Goal: Information Seeking & Learning: Check status

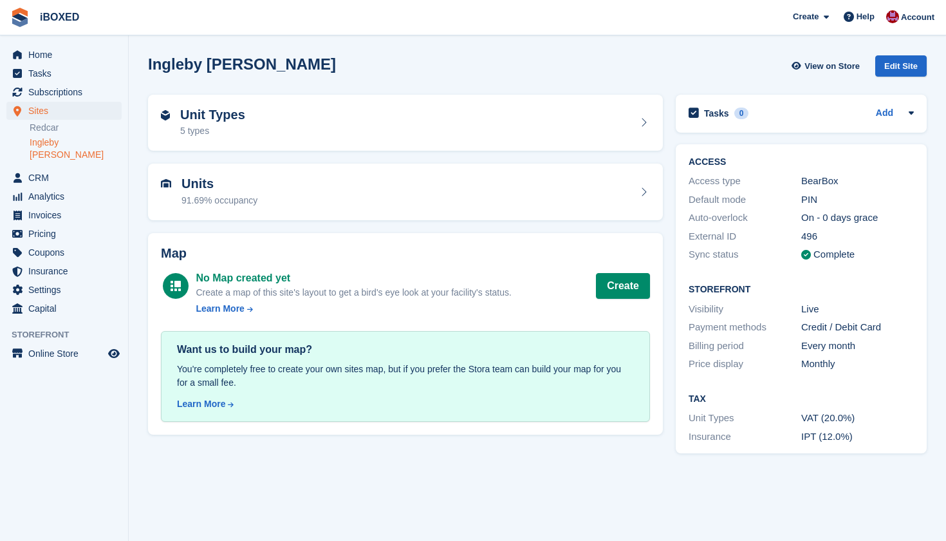
click at [270, 190] on div "Units 91.69% occupancy" at bounding box center [405, 191] width 489 height 31
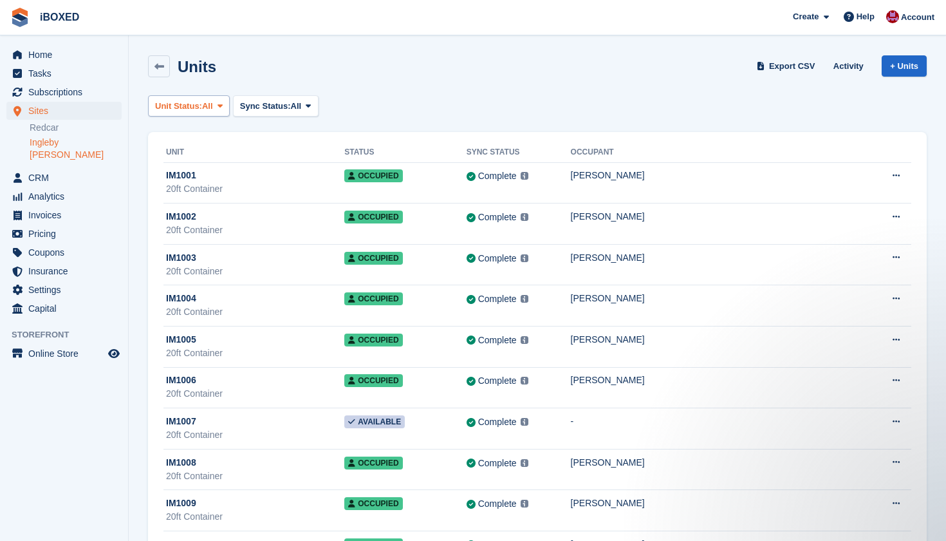
click at [211, 112] on button "Unit Status: All" at bounding box center [189, 105] width 82 height 21
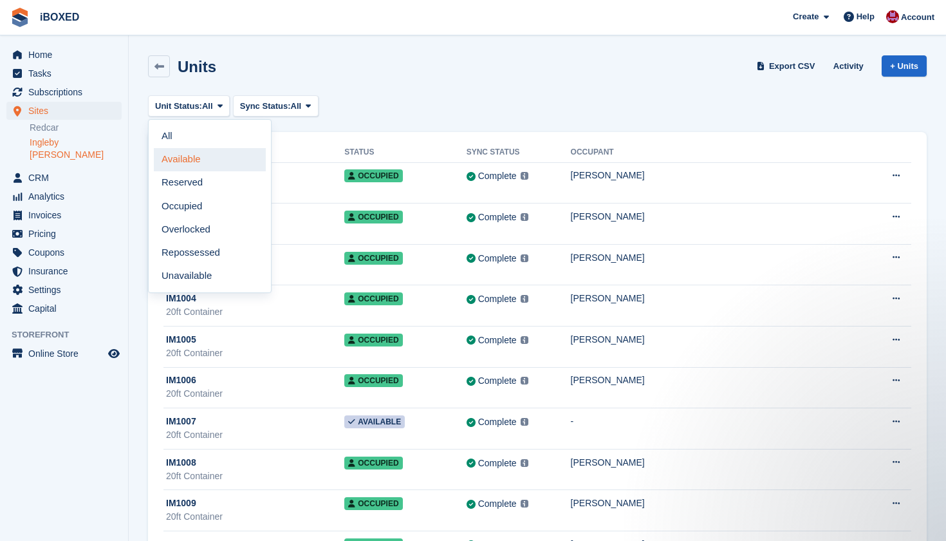
click at [211, 156] on link "Available" at bounding box center [210, 159] width 112 height 23
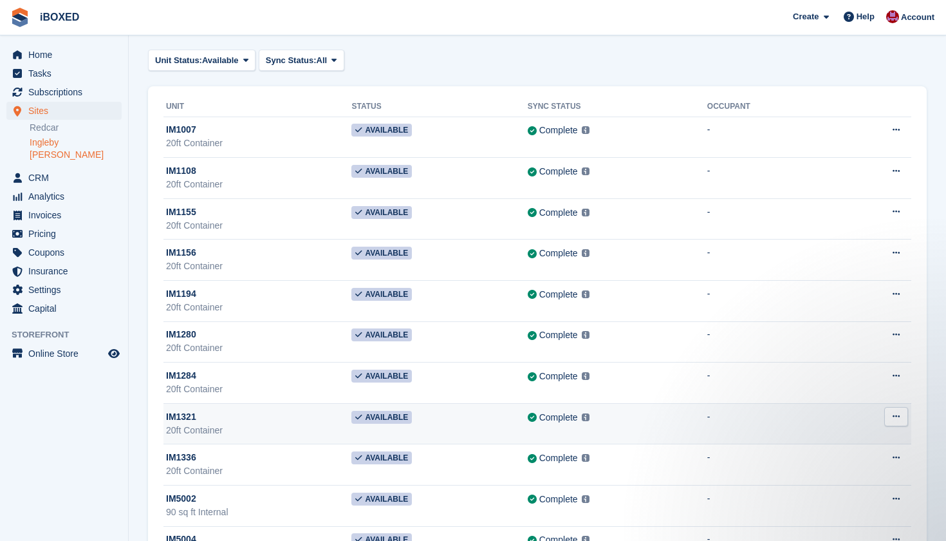
scroll to position [45, 0]
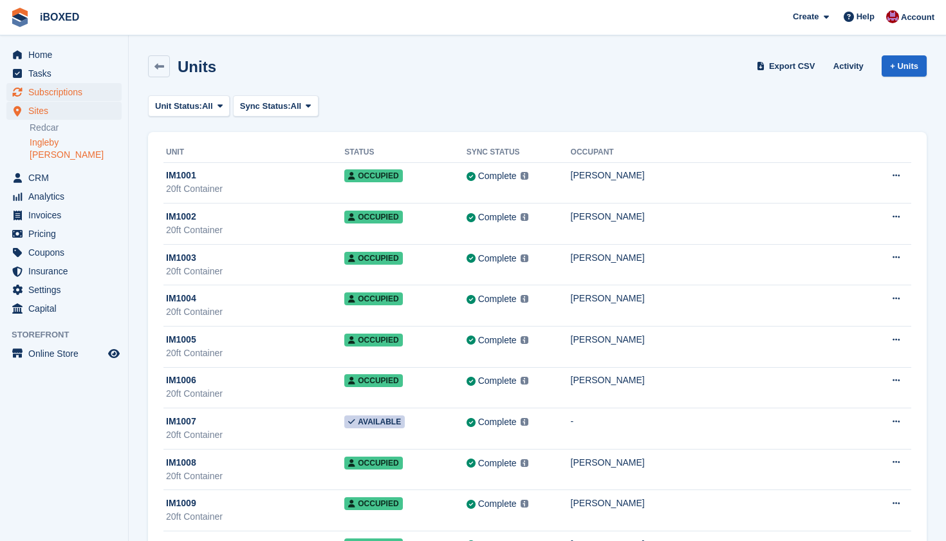
click at [78, 89] on span "Subscriptions" at bounding box center [66, 92] width 77 height 18
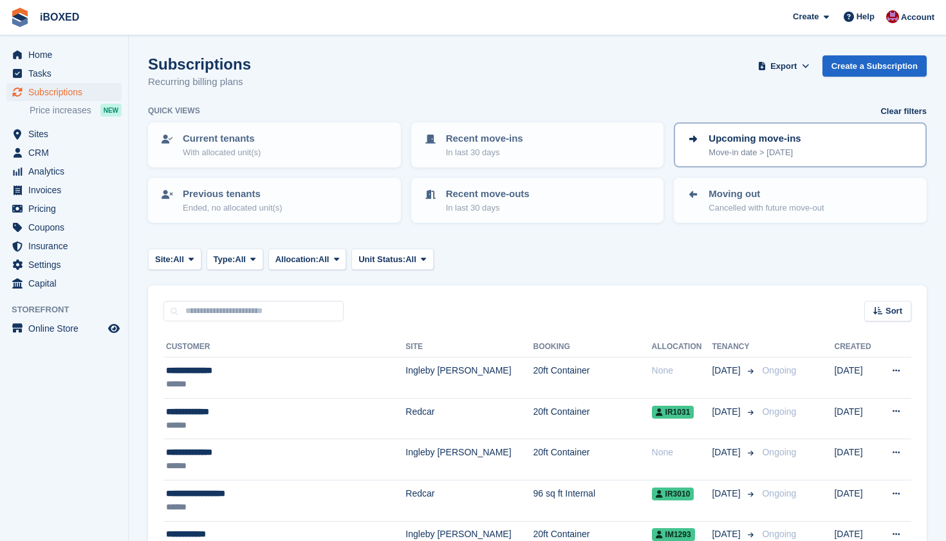
click at [713, 154] on p "Move-in date > today" at bounding box center [755, 152] width 92 height 13
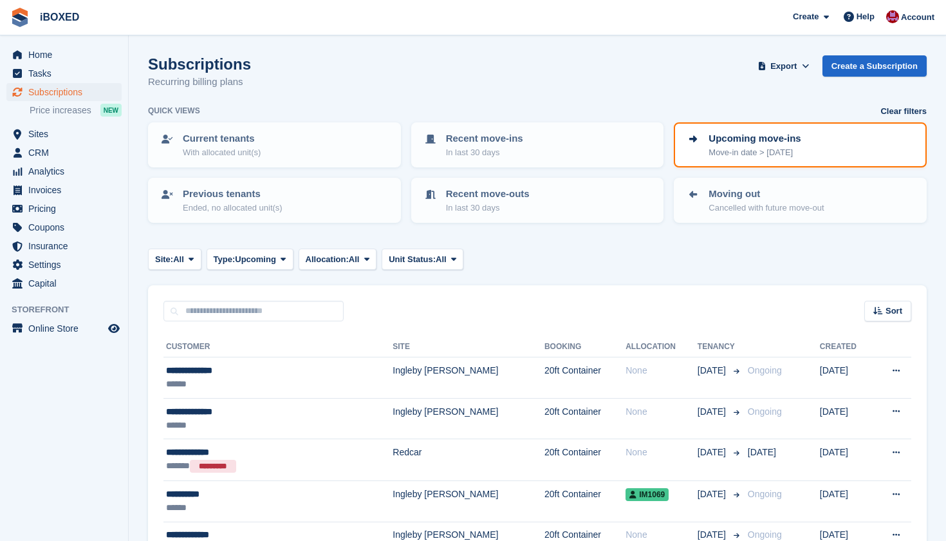
click at [713, 153] on p "Move-in date > today" at bounding box center [755, 152] width 92 height 13
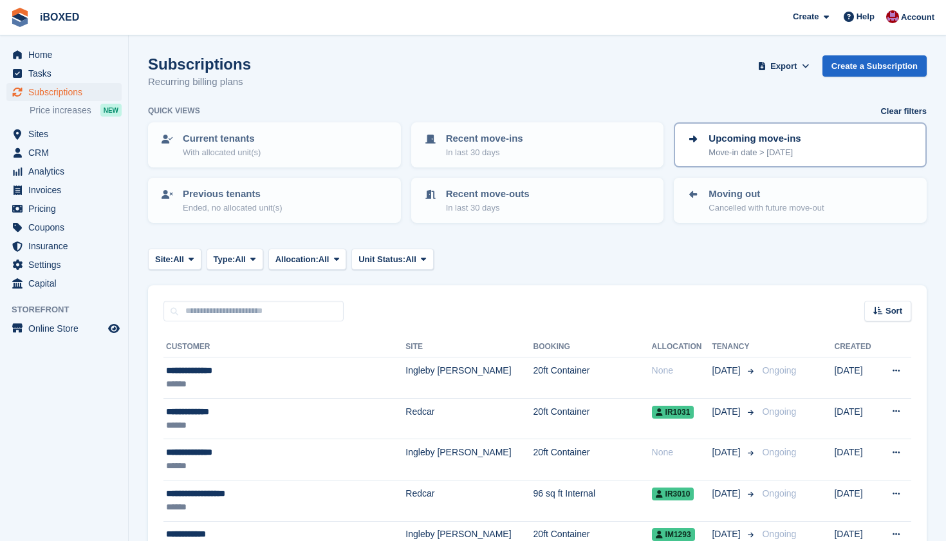
click at [731, 151] on p "Move-in date > today" at bounding box center [755, 152] width 92 height 13
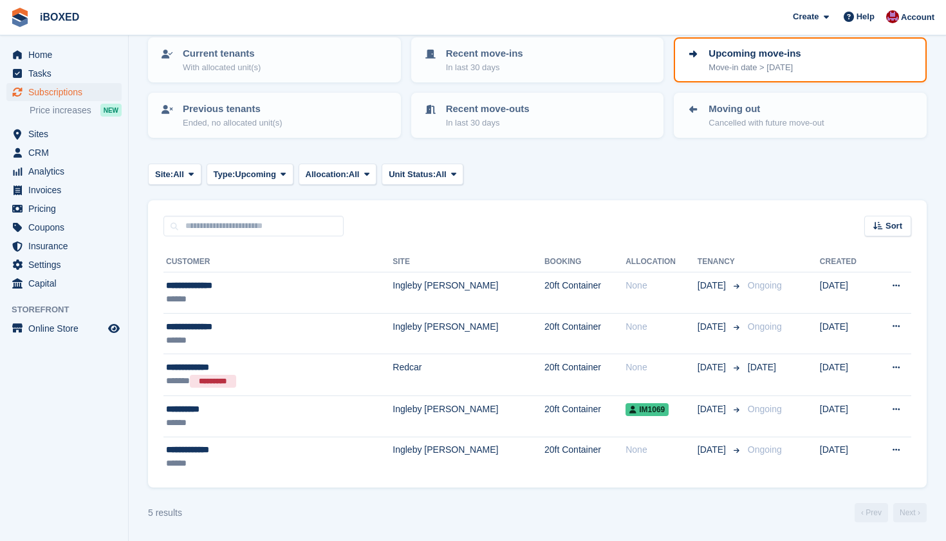
scroll to position [84, 0]
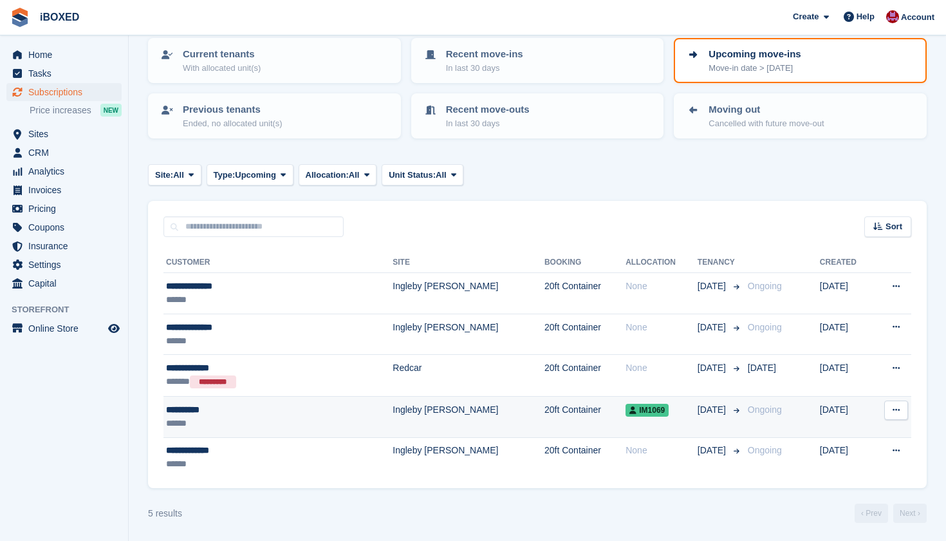
click at [545, 416] on td "20ft Container" at bounding box center [585, 416] width 81 height 41
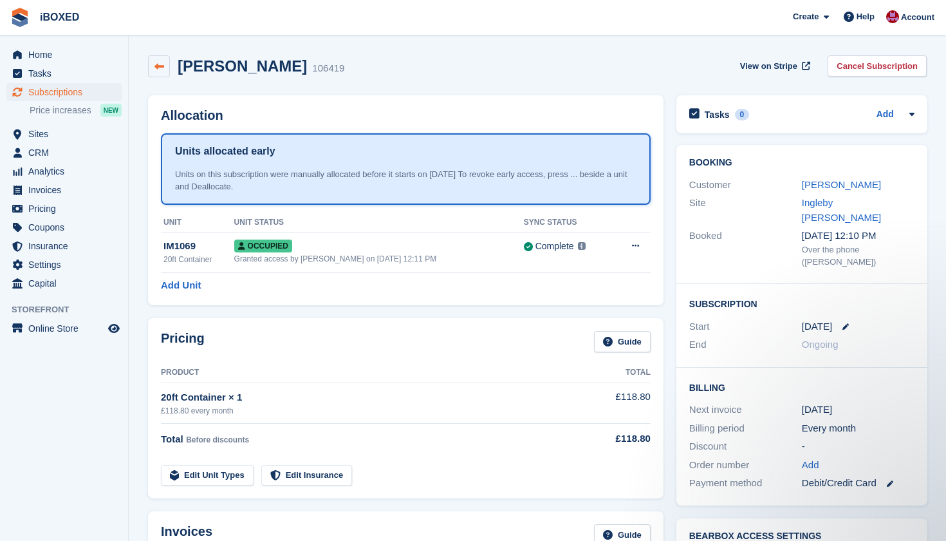
click at [163, 71] on link at bounding box center [159, 66] width 22 height 22
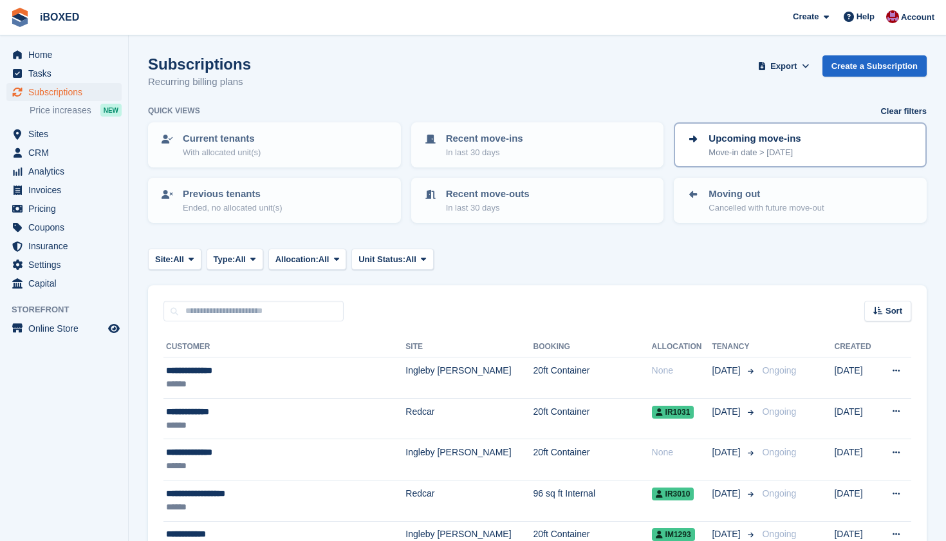
click at [796, 131] on p "Upcoming move-ins" at bounding box center [755, 138] width 92 height 15
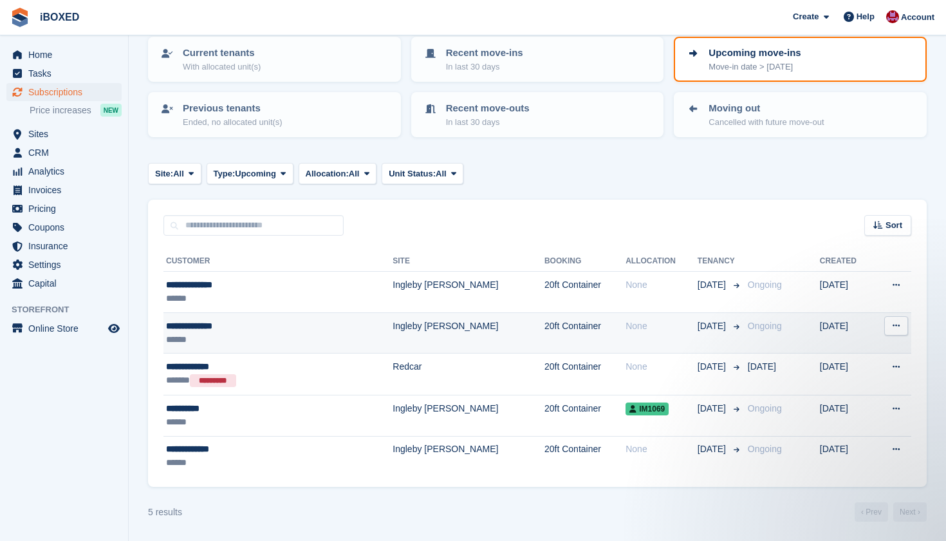
scroll to position [84, 0]
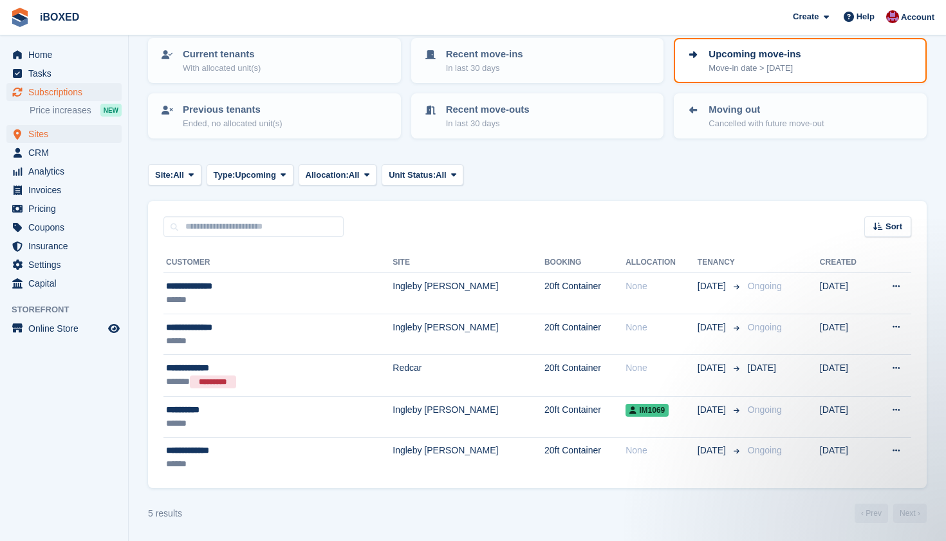
click at [108, 133] on link "Sites" at bounding box center [63, 134] width 115 height 18
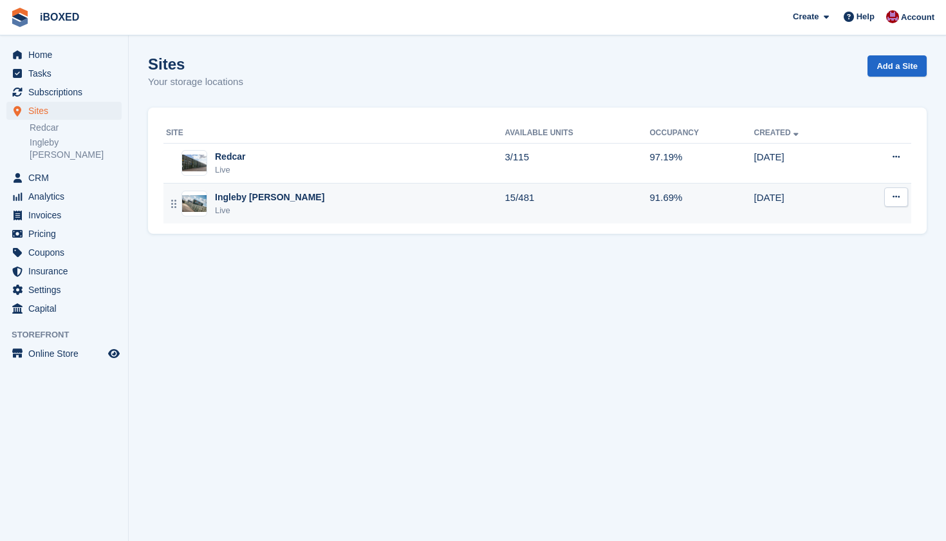
click at [261, 200] on div "Ingleby [PERSON_NAME]" at bounding box center [269, 198] width 109 height 14
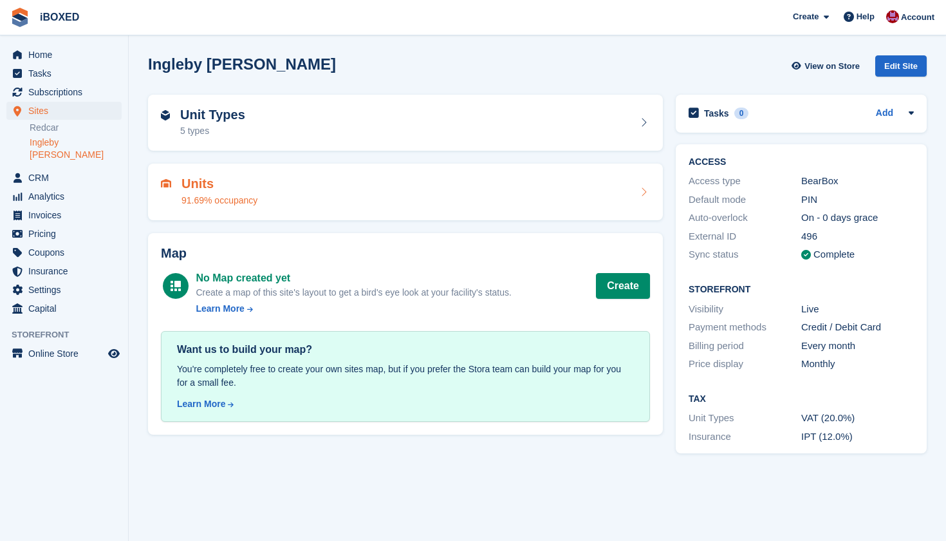
click at [243, 198] on div "91.69% occupancy" at bounding box center [220, 201] width 76 height 14
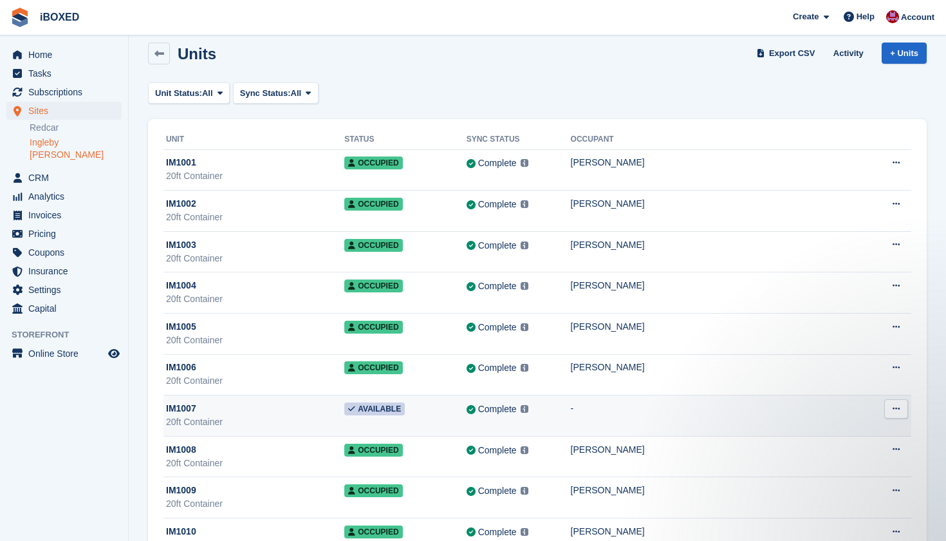
scroll to position [14, 0]
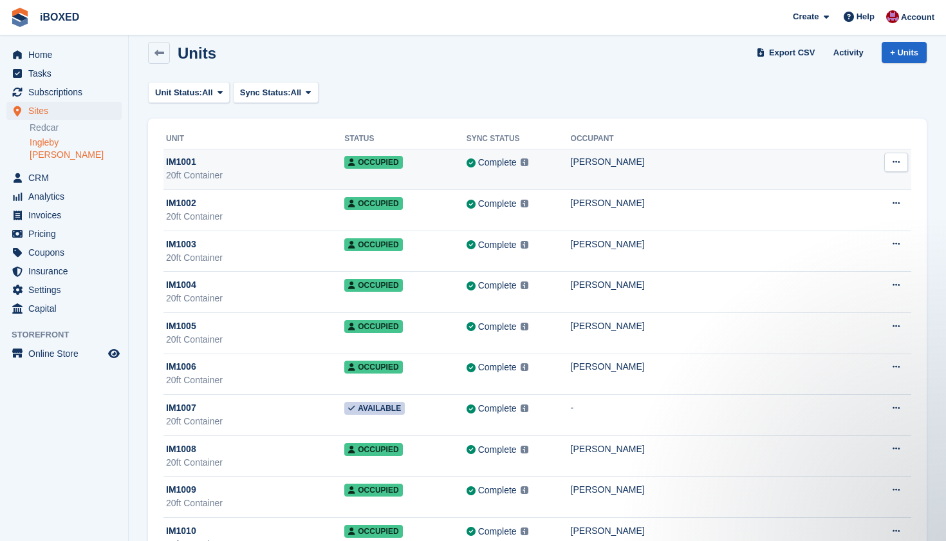
click at [290, 178] on div "20ft Container" at bounding box center [255, 176] width 178 height 14
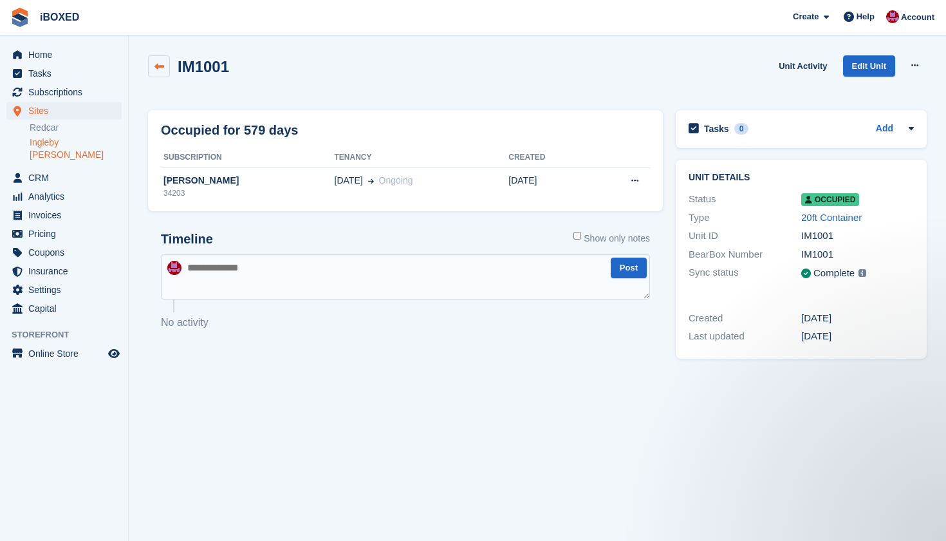
click at [160, 65] on icon at bounding box center [160, 67] width 10 height 10
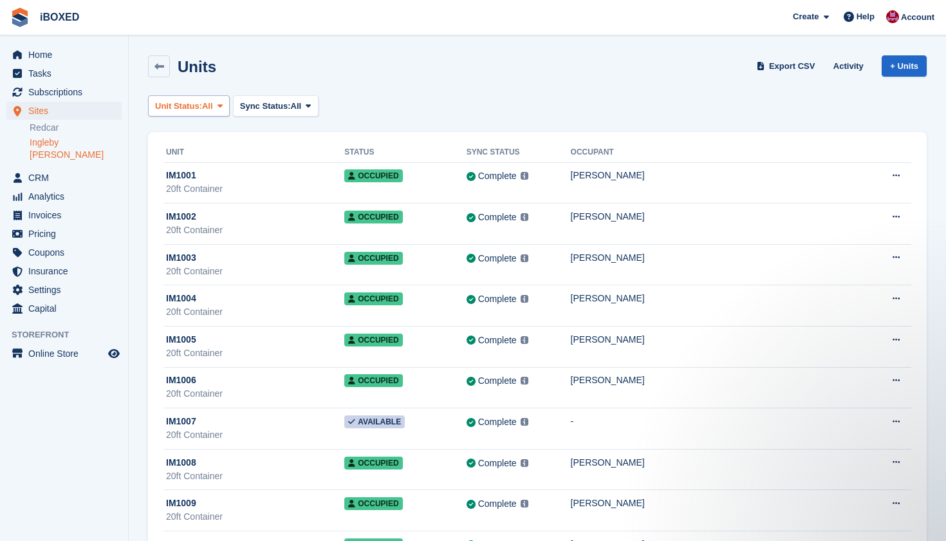
click at [184, 106] on span "Unit Status:" at bounding box center [178, 106] width 47 height 13
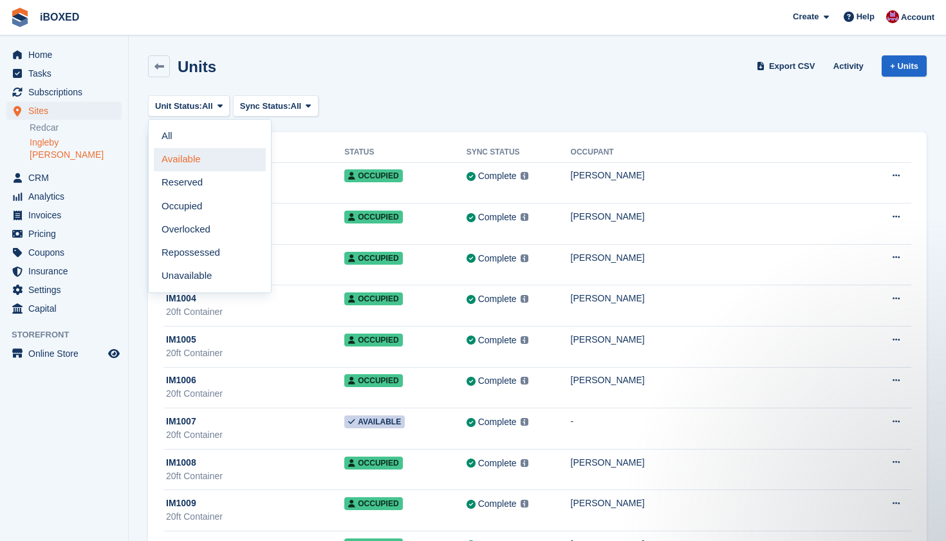
click at [198, 157] on link "Available" at bounding box center [210, 159] width 112 height 23
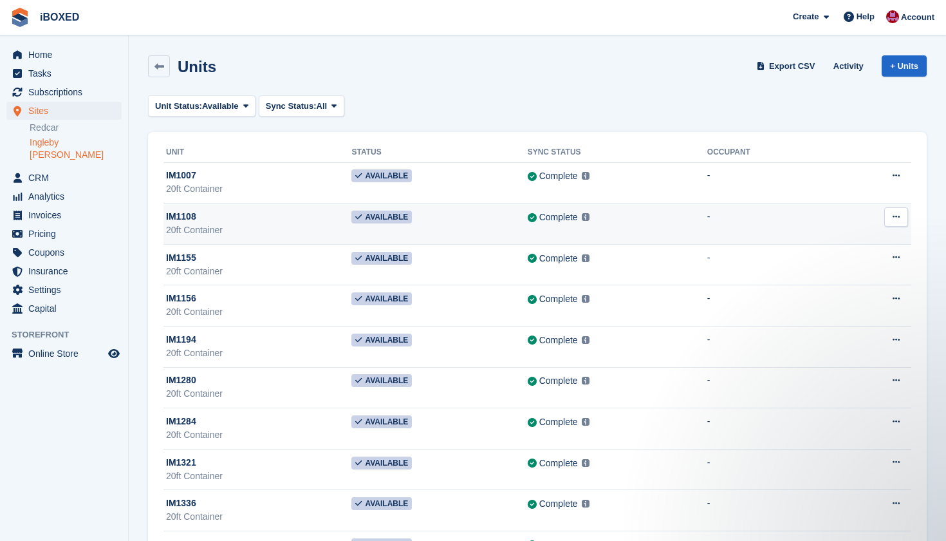
click at [246, 216] on div "IM1108" at bounding box center [258, 217] width 185 height 14
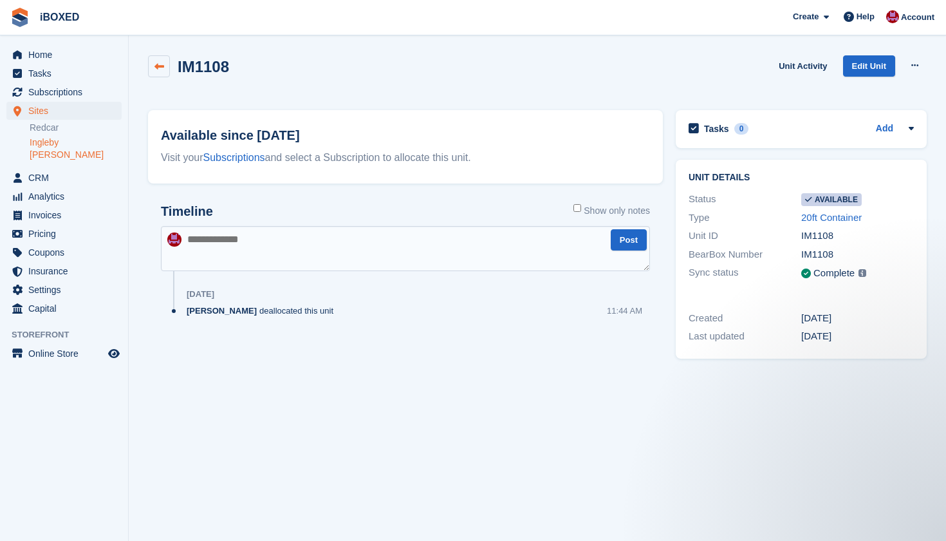
click at [166, 72] on link at bounding box center [159, 66] width 22 height 22
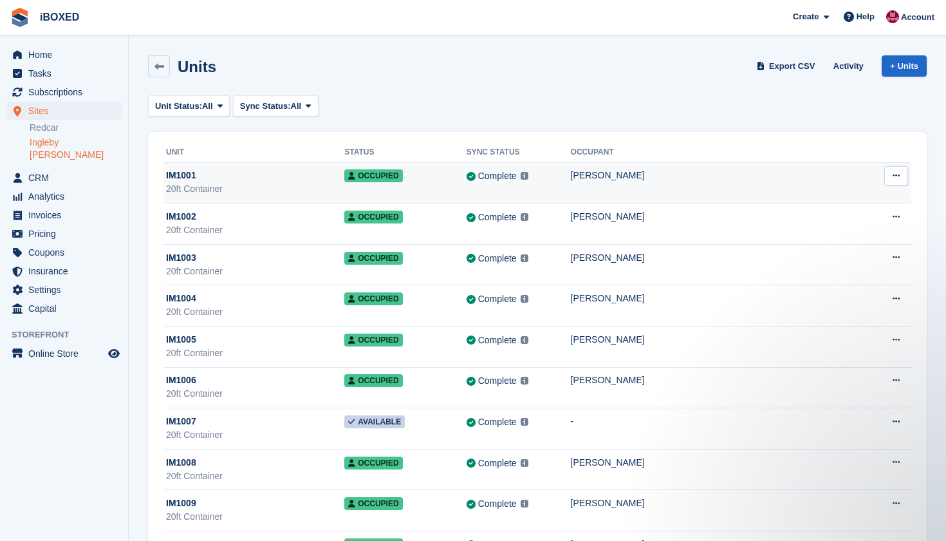
click at [189, 183] on div "20ft Container" at bounding box center [255, 189] width 178 height 14
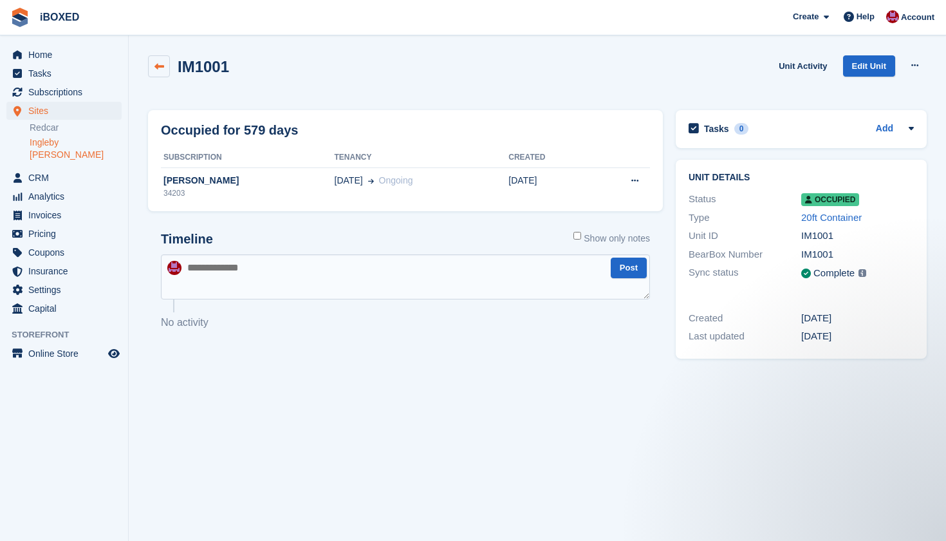
click at [158, 68] on icon at bounding box center [160, 67] width 10 height 10
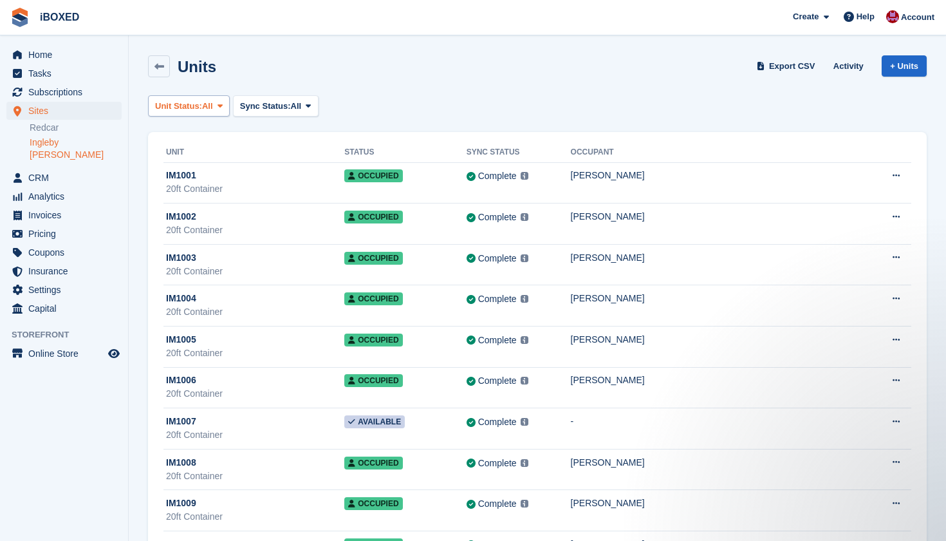
click at [196, 111] on span "Unit Status:" at bounding box center [178, 106] width 47 height 13
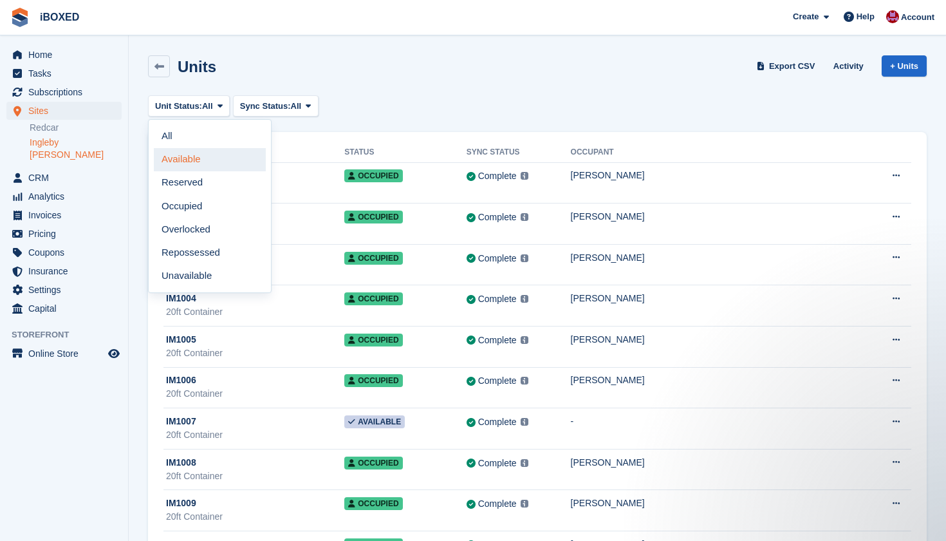
click at [200, 160] on link "Available" at bounding box center [210, 159] width 112 height 23
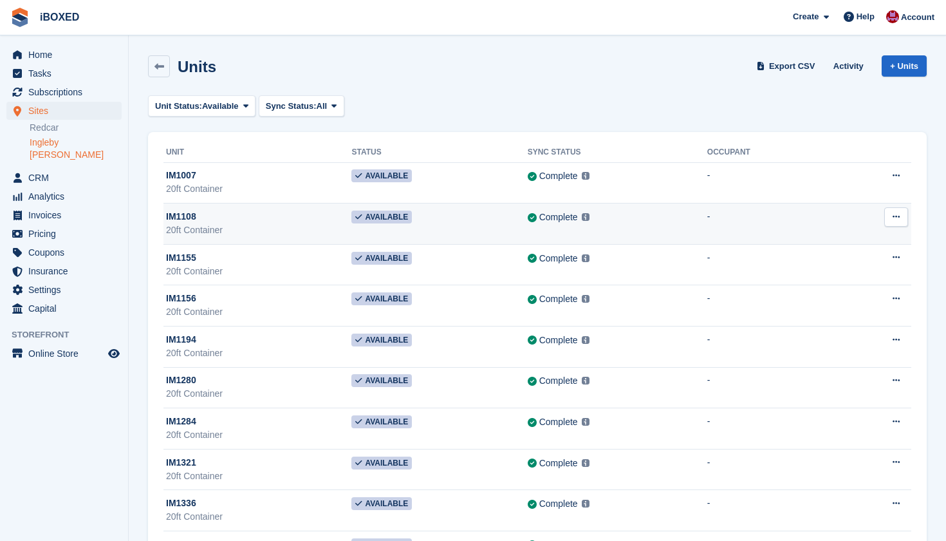
click at [221, 224] on div "20ft Container" at bounding box center [258, 230] width 185 height 14
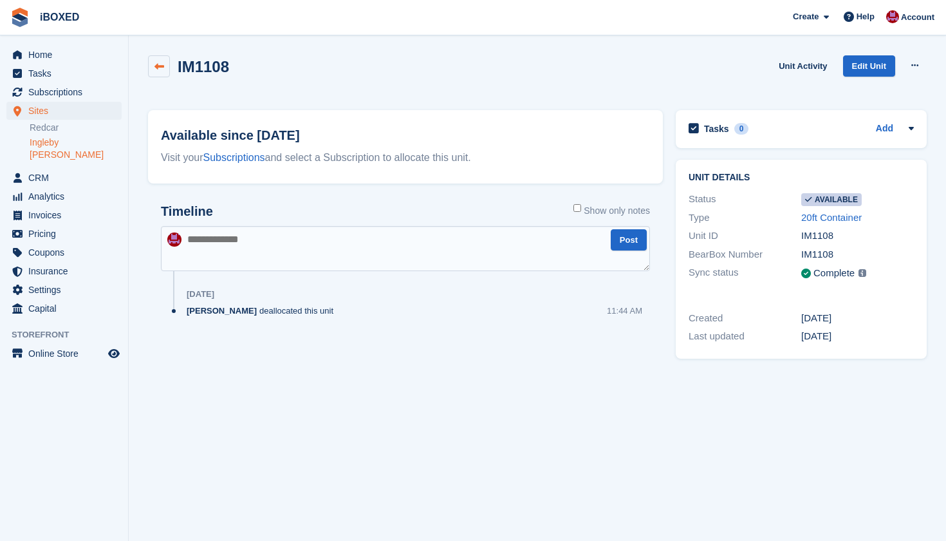
click at [168, 70] on link at bounding box center [159, 66] width 22 height 22
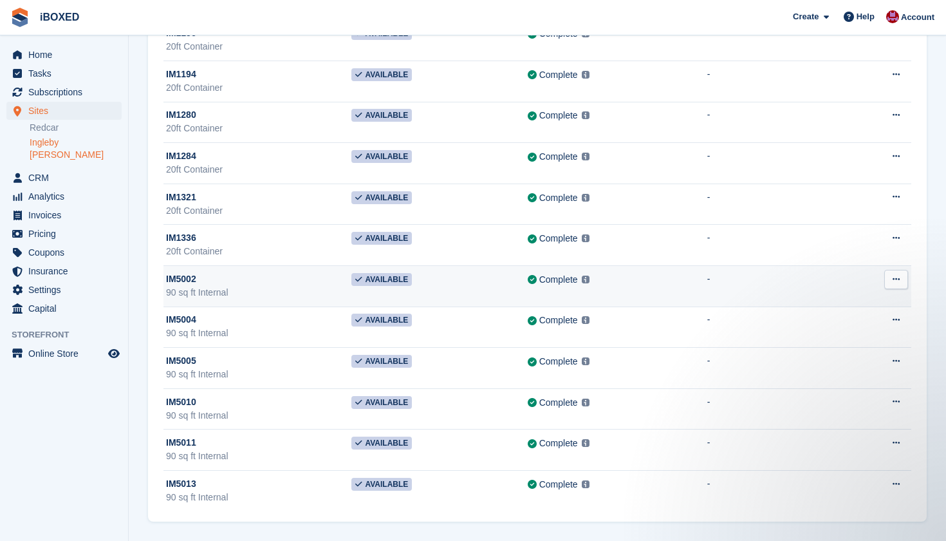
scroll to position [265, 0]
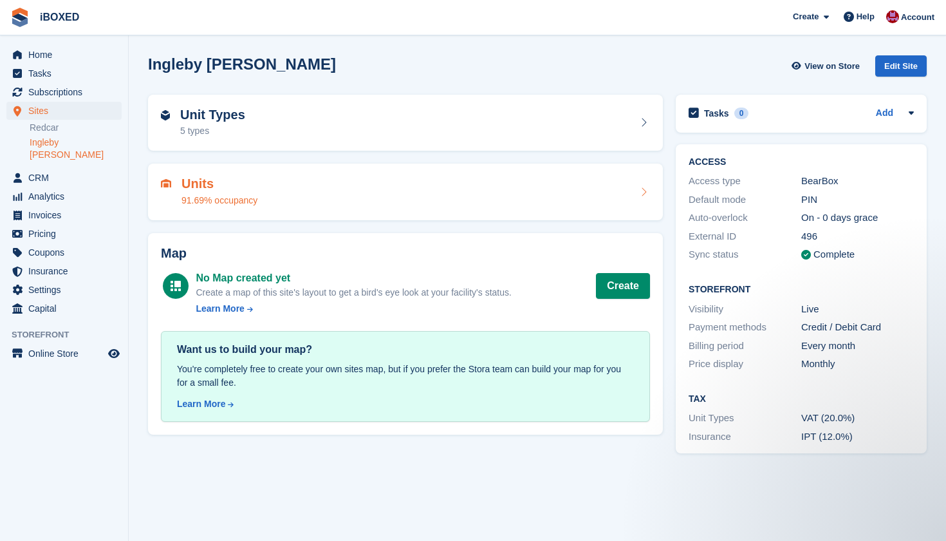
click at [245, 192] on div "Units 91.69% occupancy" at bounding box center [220, 191] width 76 height 31
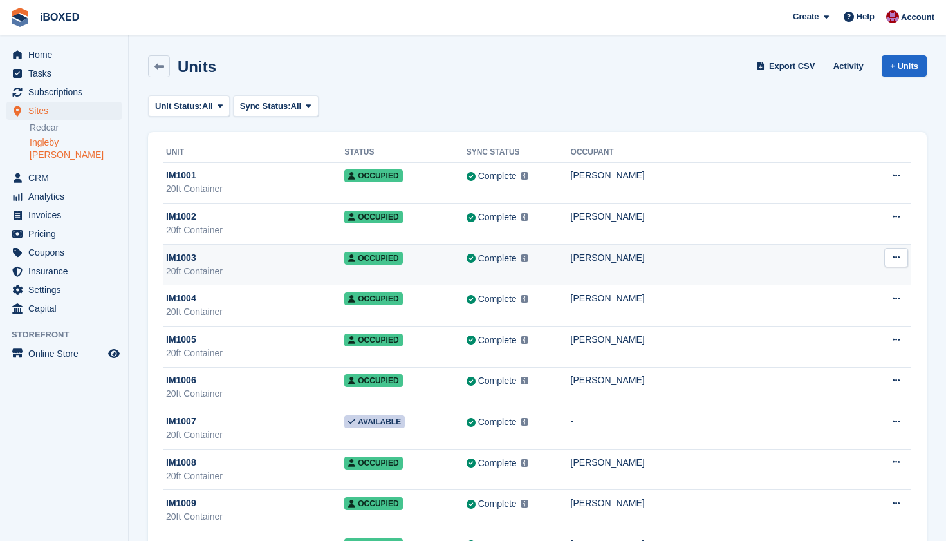
scroll to position [82, 0]
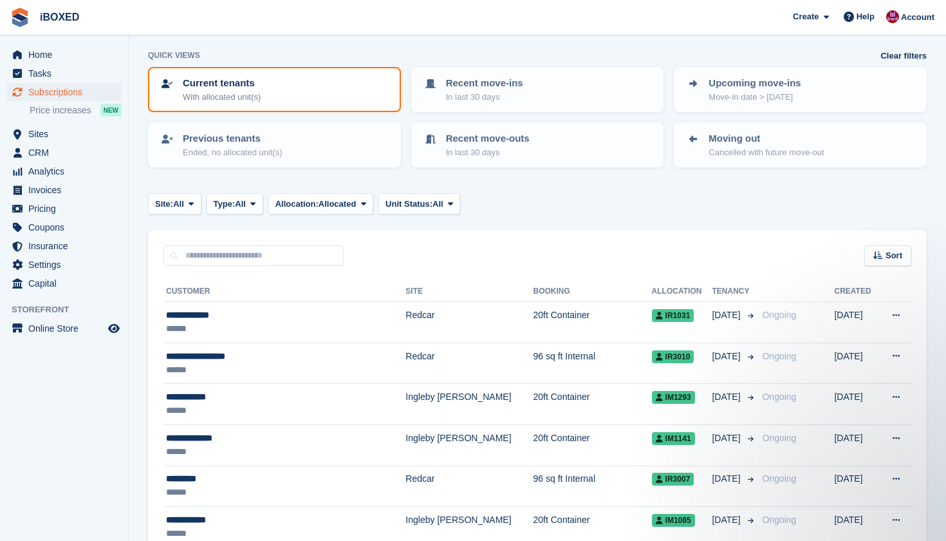
click at [100, 95] on span "Subscriptions" at bounding box center [66, 92] width 77 height 18
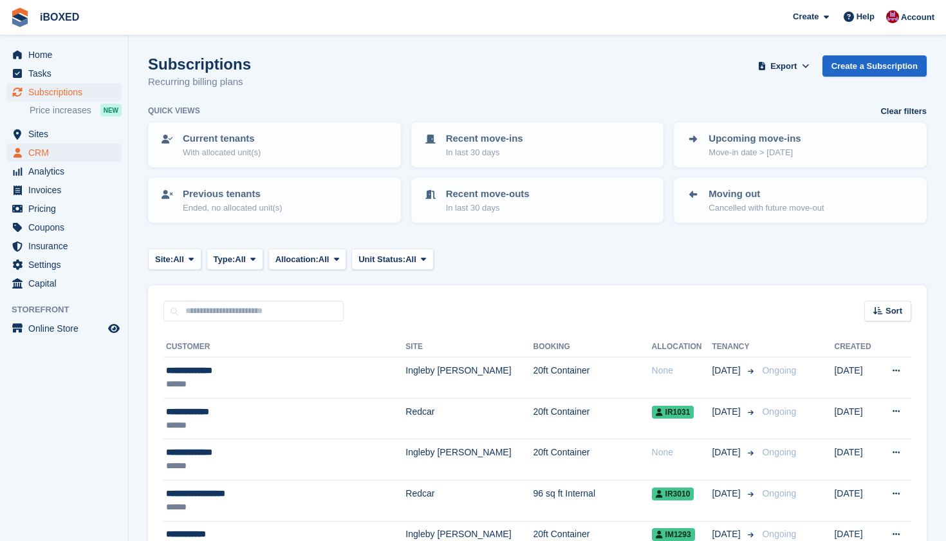
click at [80, 150] on span "CRM" at bounding box center [66, 153] width 77 height 18
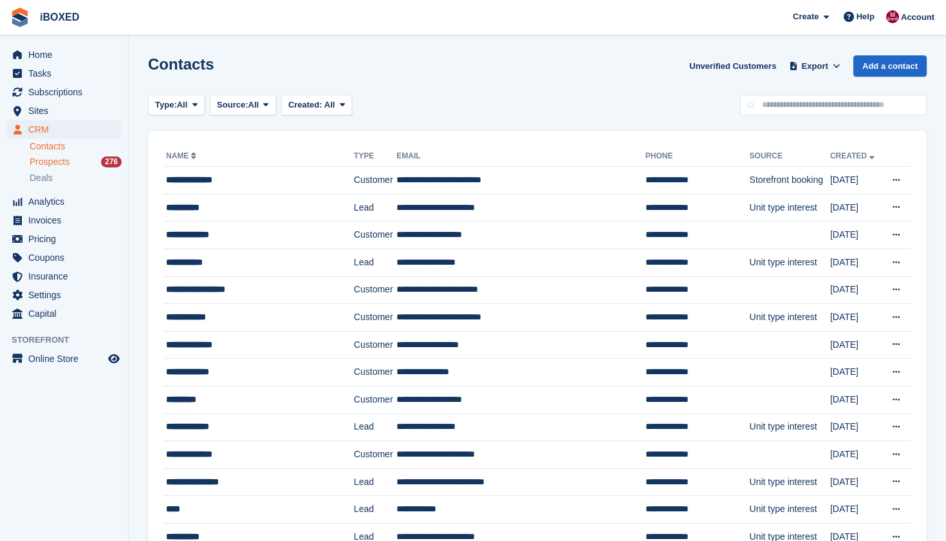
click at [87, 162] on div "Prospects 276" at bounding box center [76, 162] width 92 height 12
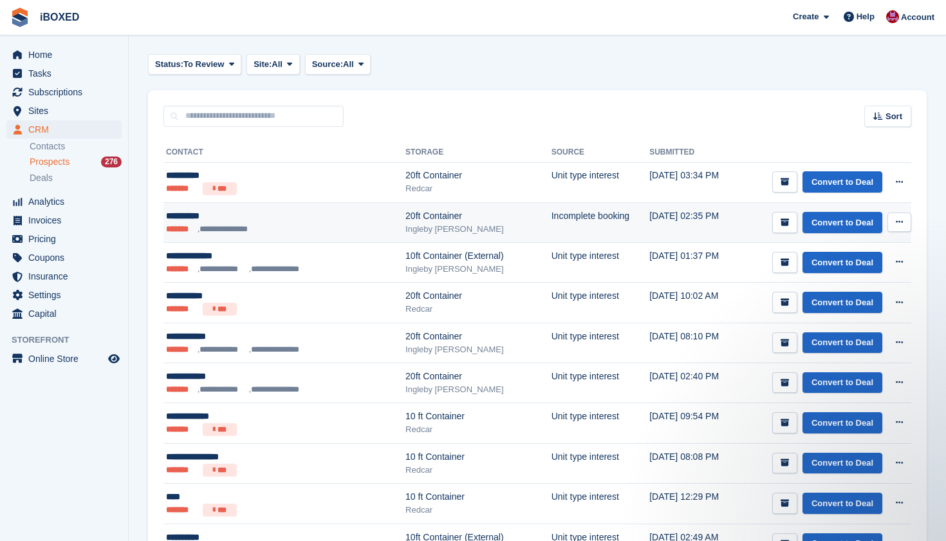
click at [232, 235] on li "**********" at bounding box center [228, 229] width 60 height 12
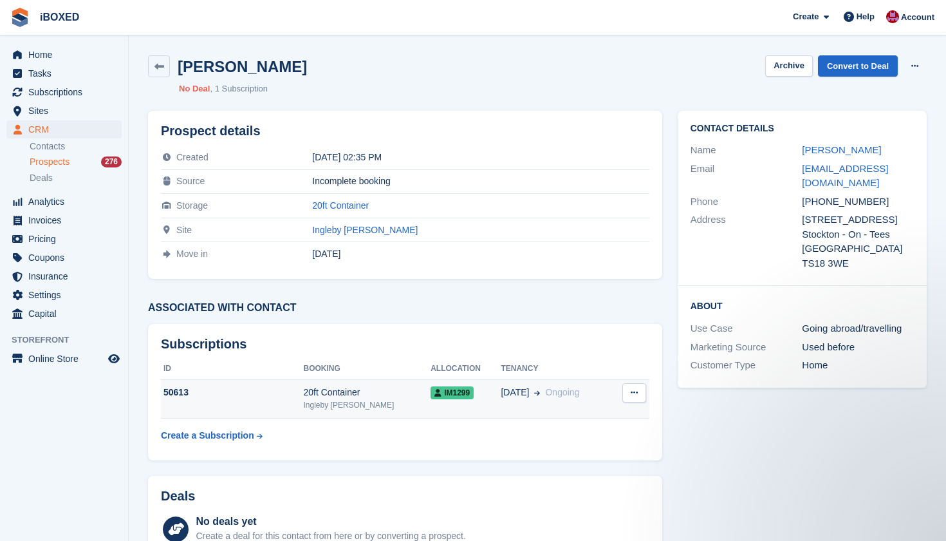
click at [270, 390] on div "50613" at bounding box center [232, 393] width 143 height 14
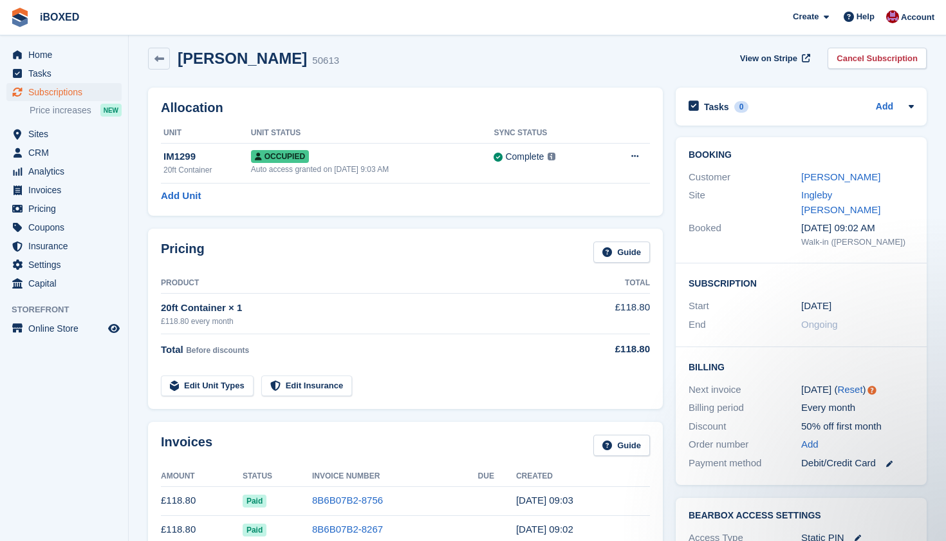
scroll to position [5, 0]
